Goal: Task Accomplishment & Management: Use online tool/utility

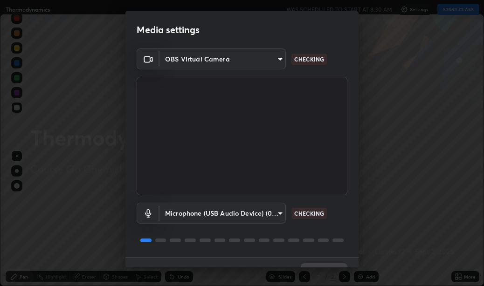
scroll to position [20, 0]
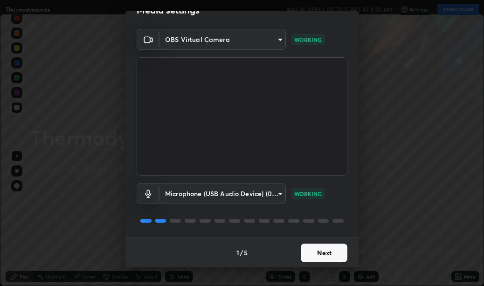
click at [318, 255] on button "Next" at bounding box center [324, 253] width 47 height 19
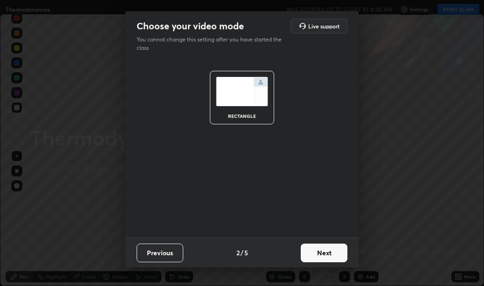
scroll to position [0, 0]
click at [320, 253] on button "Next" at bounding box center [324, 253] width 47 height 19
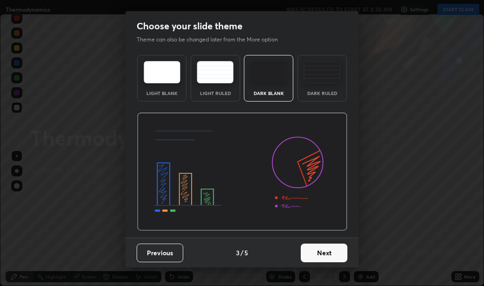
click at [321, 251] on button "Next" at bounding box center [324, 253] width 47 height 19
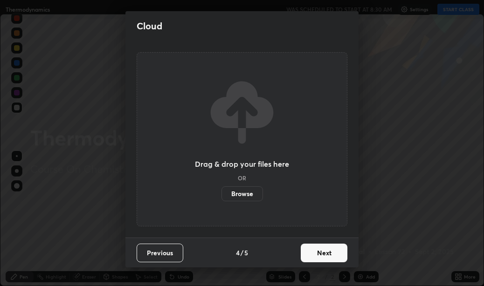
click at [318, 253] on button "Next" at bounding box center [324, 253] width 47 height 19
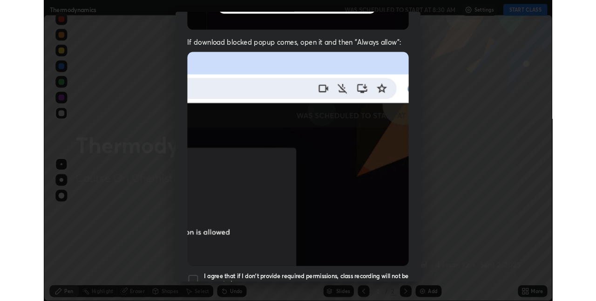
scroll to position [210, 0]
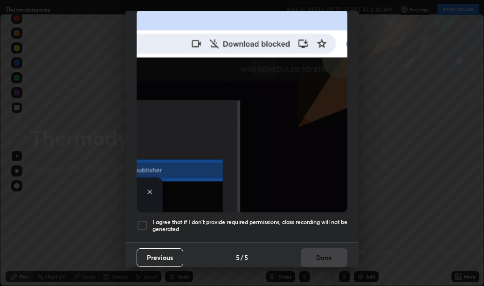
click at [142, 220] on div at bounding box center [142, 225] width 11 height 11
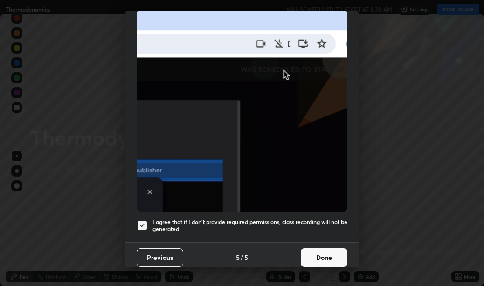
click at [326, 258] on button "Done" at bounding box center [324, 257] width 47 height 19
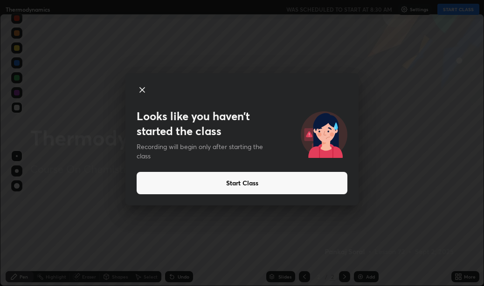
click at [257, 188] on button "Start Class" at bounding box center [242, 183] width 211 height 22
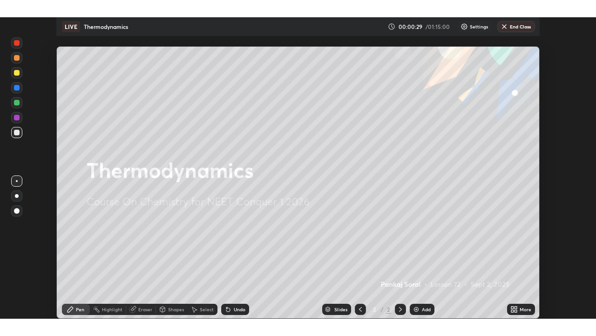
scroll to position [301, 596]
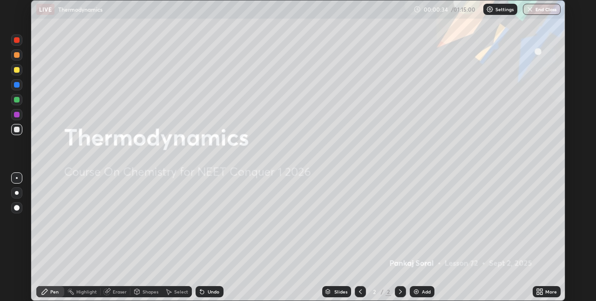
click at [483, 286] on icon at bounding box center [538, 290] width 2 height 2
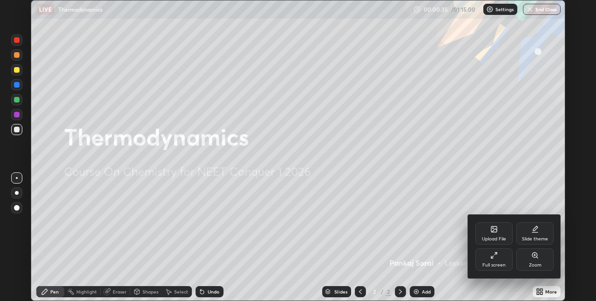
click at [483, 265] on div "Full screen" at bounding box center [494, 265] width 23 height 5
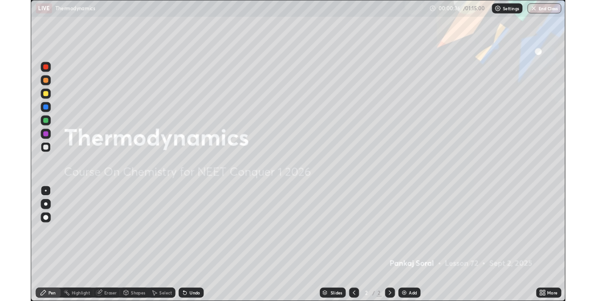
scroll to position [336, 596]
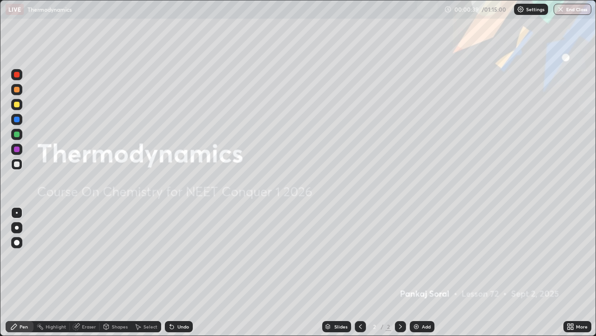
click at [417, 286] on img at bounding box center [416, 325] width 7 height 7
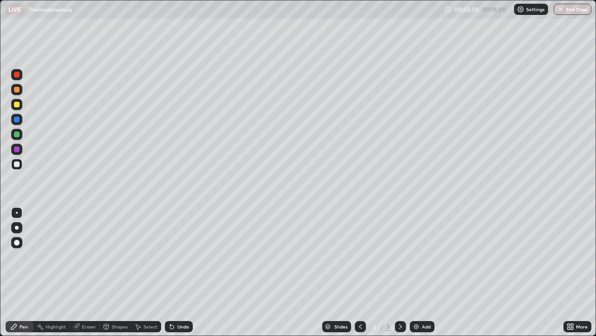
click at [17, 105] on div at bounding box center [17, 105] width 6 height 6
click at [17, 226] on div at bounding box center [17, 228] width 4 height 4
click at [15, 135] on div at bounding box center [17, 134] width 6 height 6
click at [86, 286] on div "Eraser" at bounding box center [85, 326] width 30 height 11
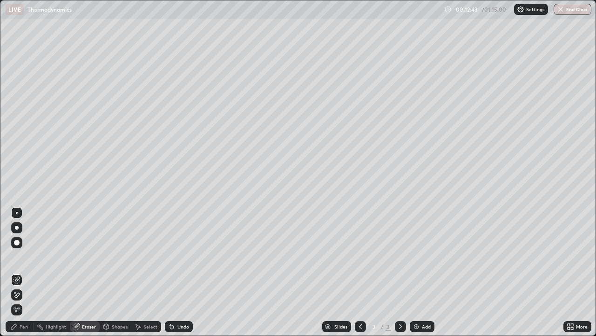
click at [21, 286] on div "Pen" at bounding box center [20, 326] width 28 height 11
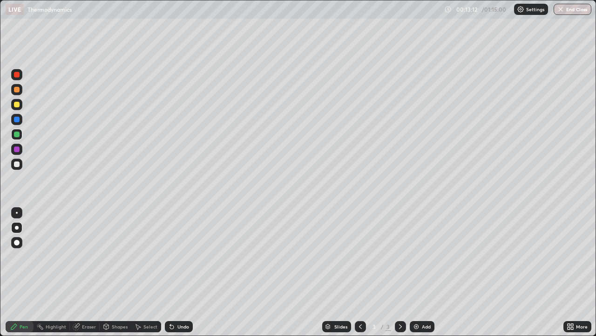
click at [416, 286] on img at bounding box center [416, 325] width 7 height 7
click at [17, 212] on div at bounding box center [17, 213] width 2 height 2
click at [179, 286] on div "Undo" at bounding box center [184, 326] width 12 height 5
click at [178, 286] on div "Undo" at bounding box center [184, 326] width 12 height 5
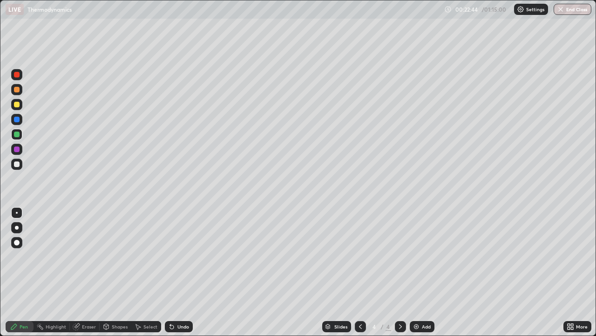
click at [483, 286] on div "More" at bounding box center [582, 326] width 12 height 5
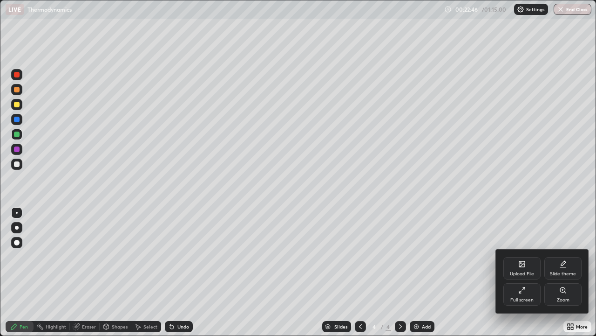
click at [483, 286] on div "Full screen" at bounding box center [522, 299] width 23 height 5
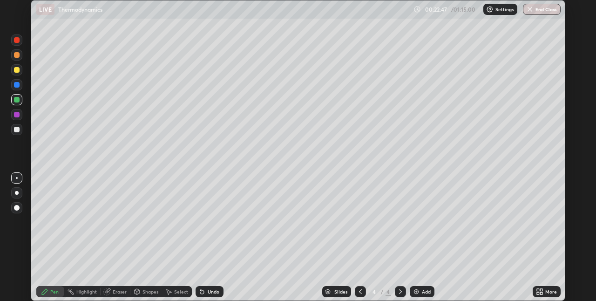
scroll to position [46298, 46002]
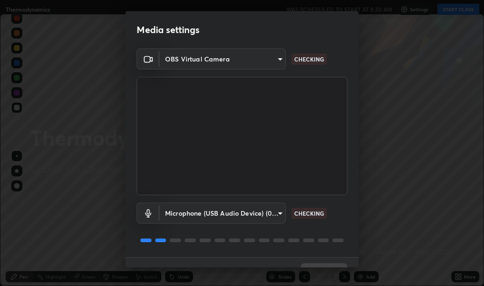
scroll to position [20, 0]
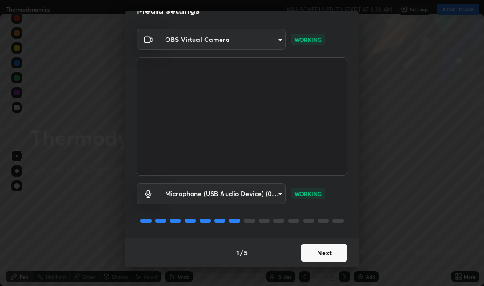
click at [323, 248] on button "Next" at bounding box center [324, 253] width 47 height 19
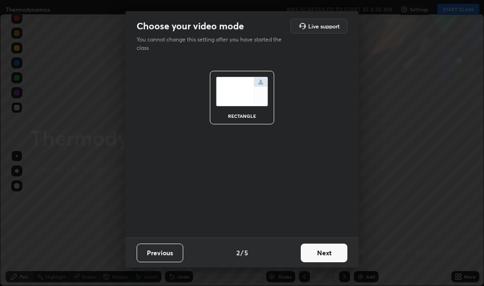
scroll to position [0, 0]
click at [322, 256] on button "Next" at bounding box center [324, 253] width 47 height 19
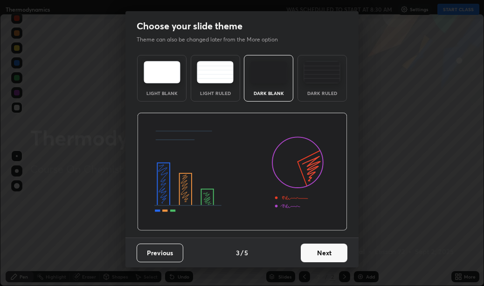
click at [323, 253] on button "Next" at bounding box center [324, 253] width 47 height 19
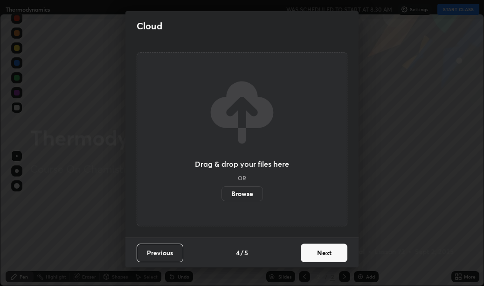
click at [326, 253] on button "Next" at bounding box center [324, 253] width 47 height 19
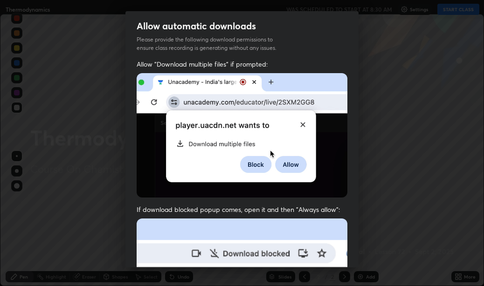
click at [367, 204] on div "Allow automatic downloads Please provide the following download permissions to …" at bounding box center [242, 143] width 484 height 286
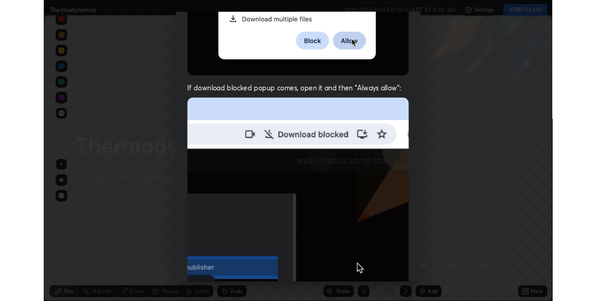
scroll to position [210, 0]
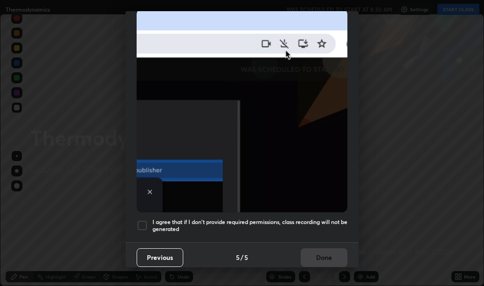
click at [146, 220] on div at bounding box center [142, 225] width 11 height 11
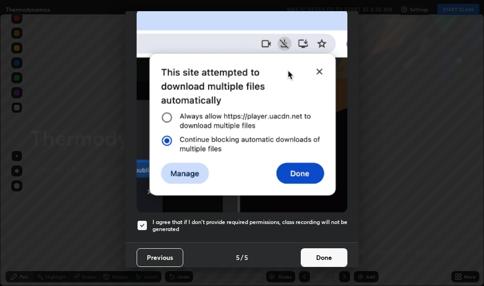
click at [317, 254] on button "Done" at bounding box center [324, 257] width 47 height 19
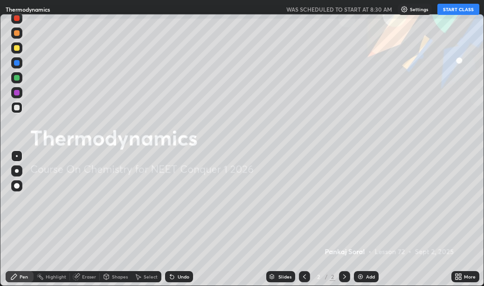
click at [448, 10] on button "START CLASS" at bounding box center [458, 9] width 42 height 11
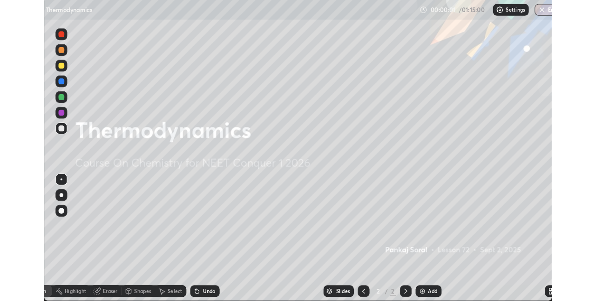
scroll to position [301, 596]
